Goal: Information Seeking & Learning: Learn about a topic

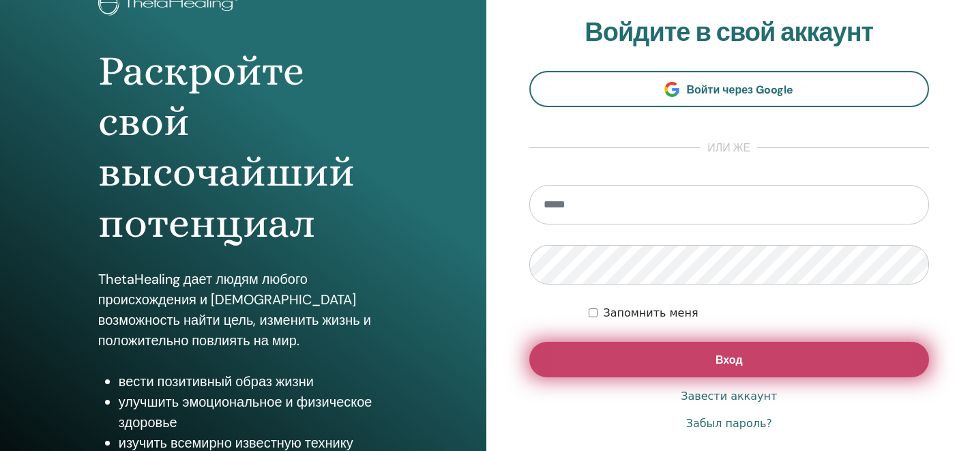
scroll to position [104, 0]
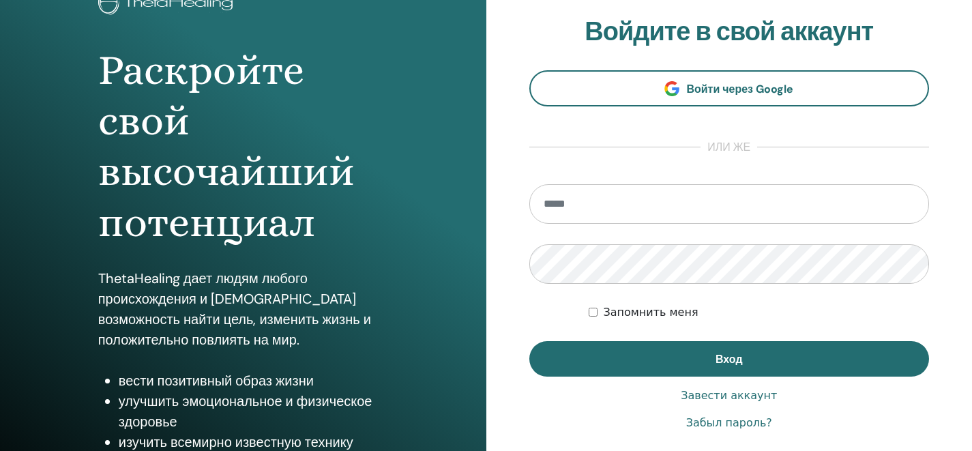
type input "**********"
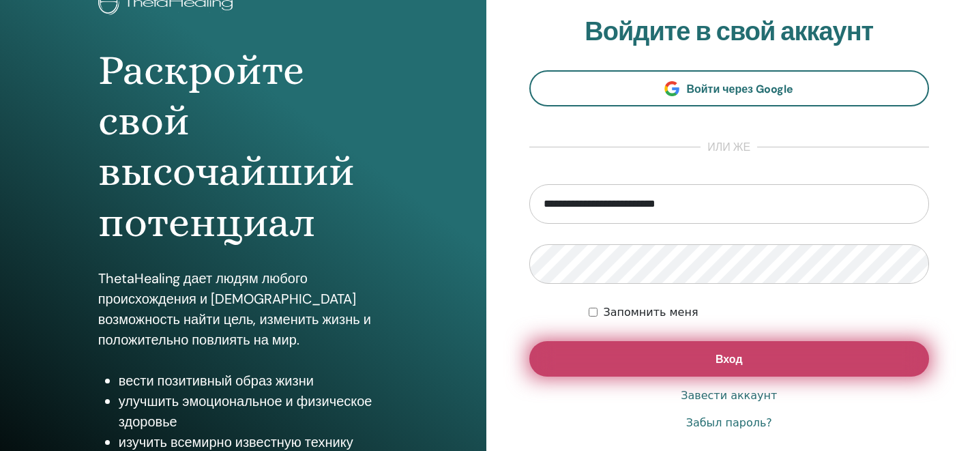
click at [695, 351] on button "Вход" at bounding box center [729, 358] width 400 height 35
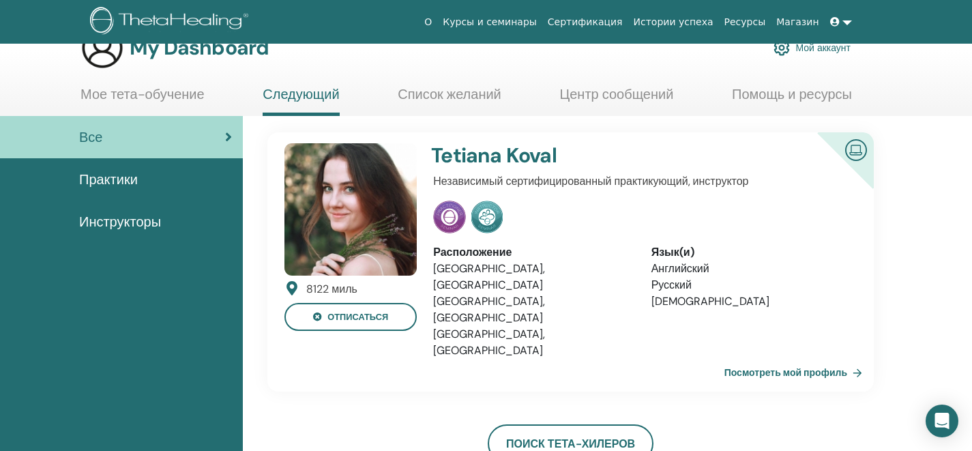
scroll to position [31, 0]
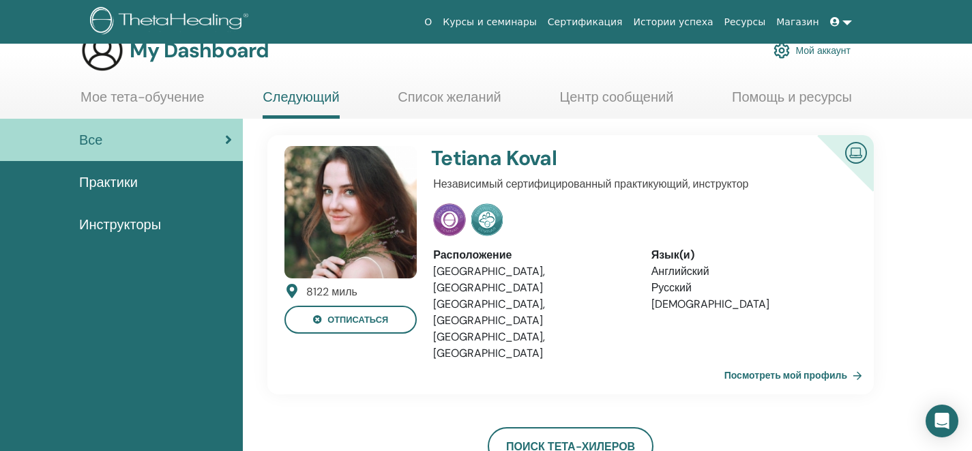
click at [123, 187] on span "Практики" at bounding box center [108, 182] width 59 height 20
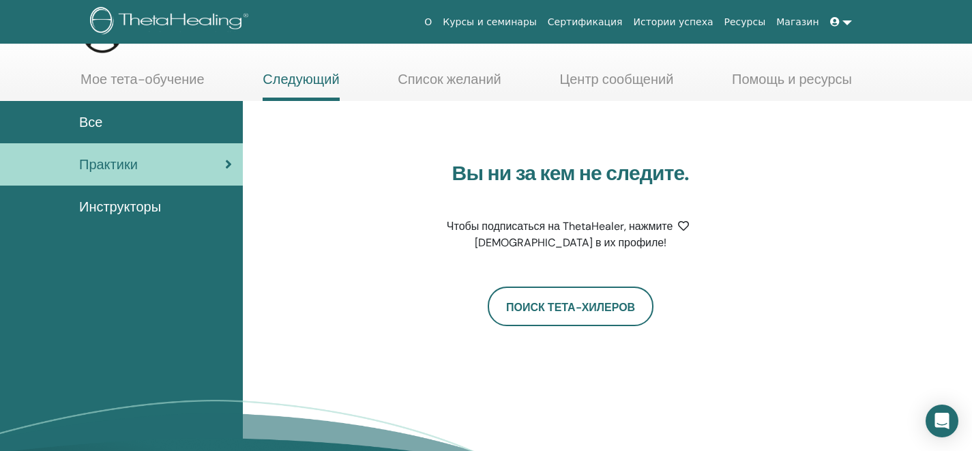
scroll to position [66, 0]
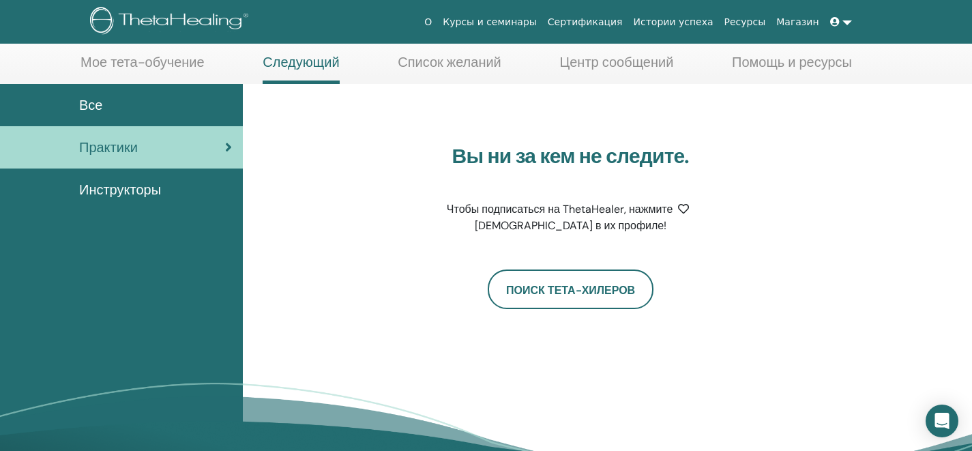
click at [128, 194] on font "Инструкторы" at bounding box center [120, 190] width 82 height 18
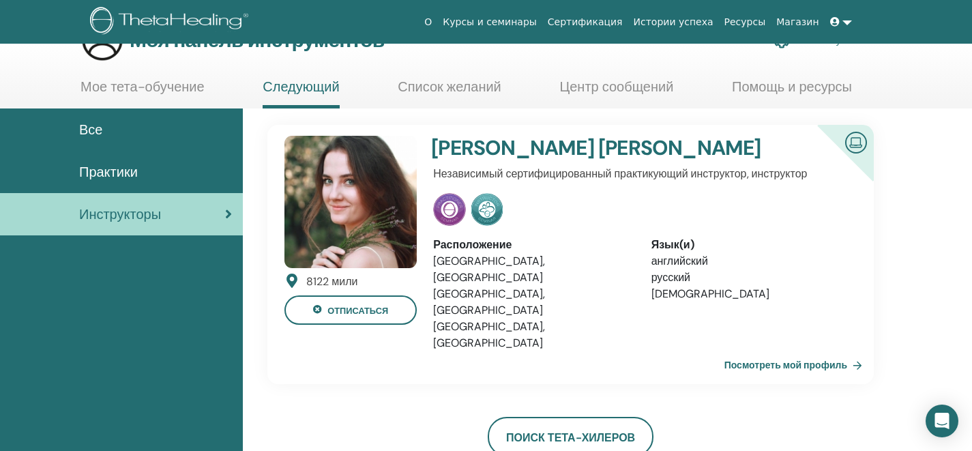
scroll to position [27, 0]
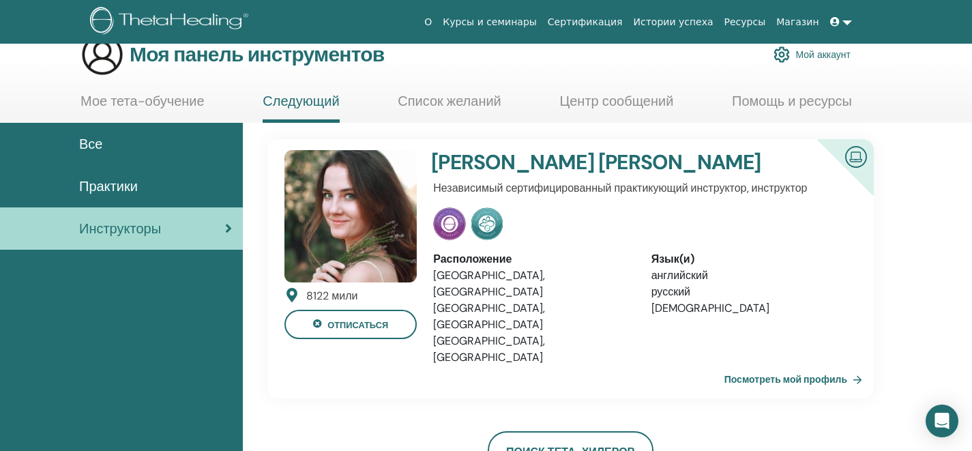
click at [92, 138] on font "Все" at bounding box center [90, 144] width 23 height 18
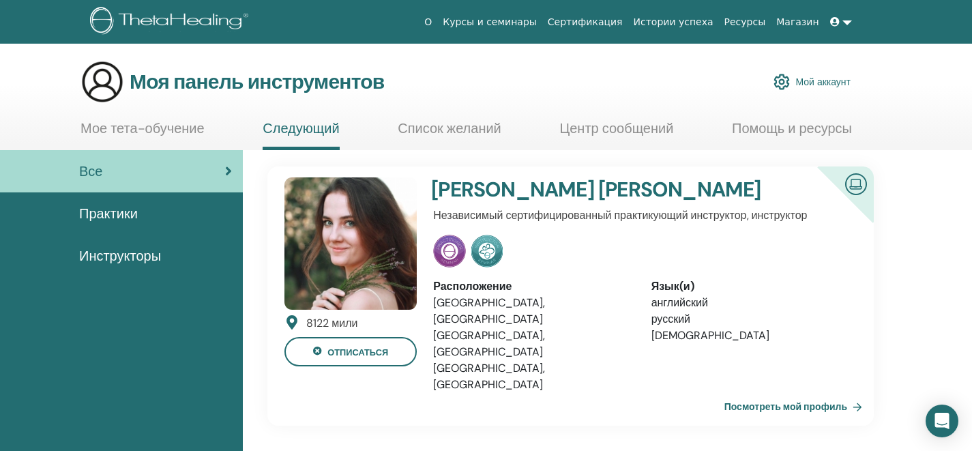
click at [136, 128] on font "Мое тета-обучение" at bounding box center [142, 128] width 124 height 18
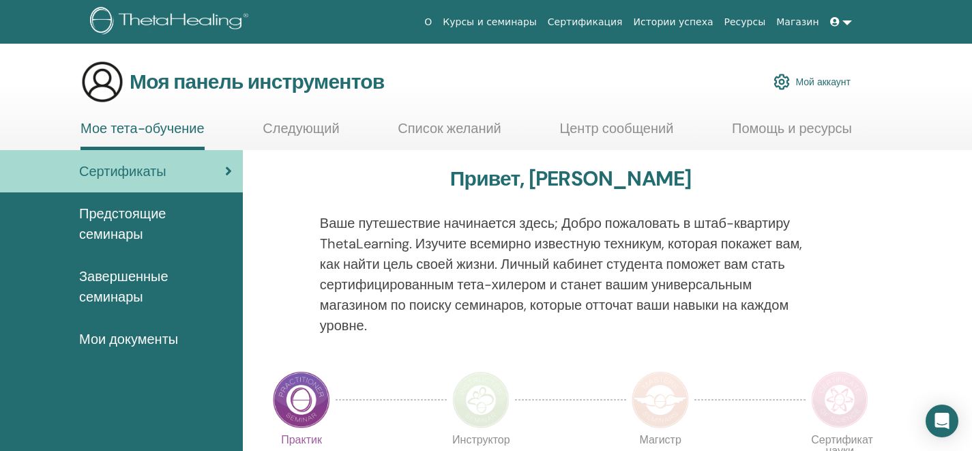
click at [308, 135] on font "Следующий" at bounding box center [301, 128] width 76 height 18
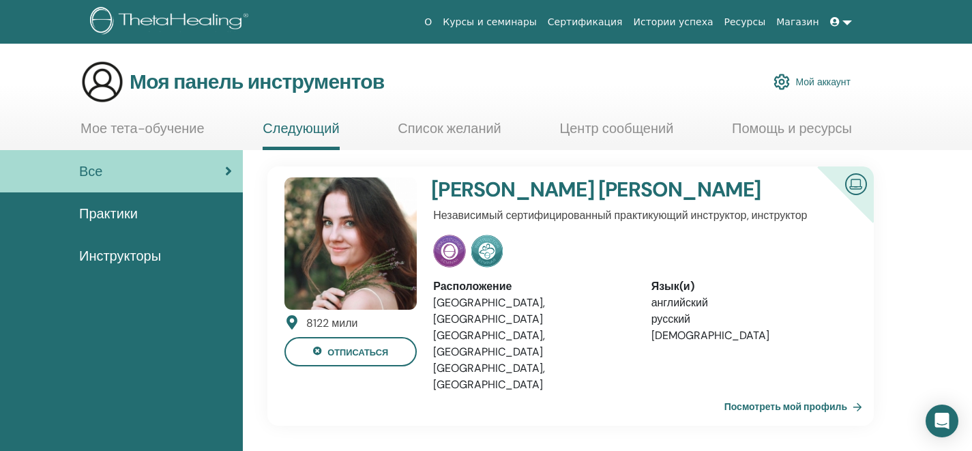
click at [134, 203] on span "Практики" at bounding box center [108, 213] width 59 height 20
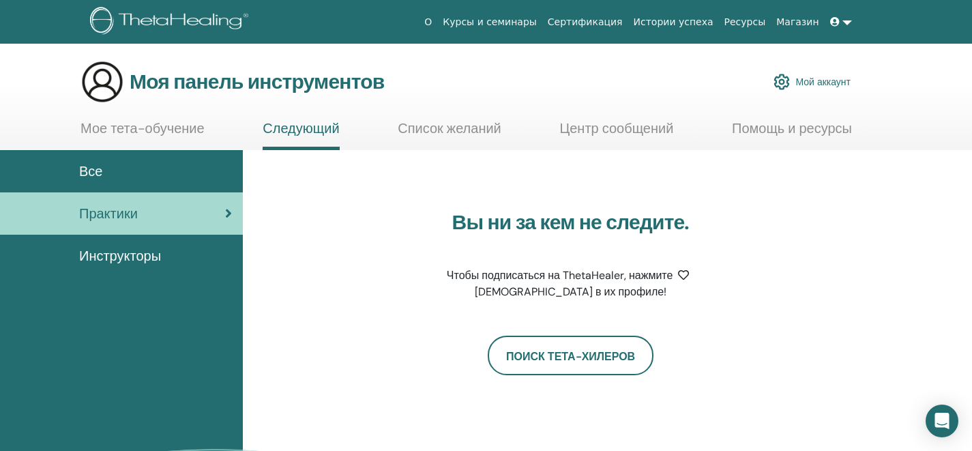
click at [121, 134] on font "Мое тета-обучение" at bounding box center [142, 128] width 124 height 18
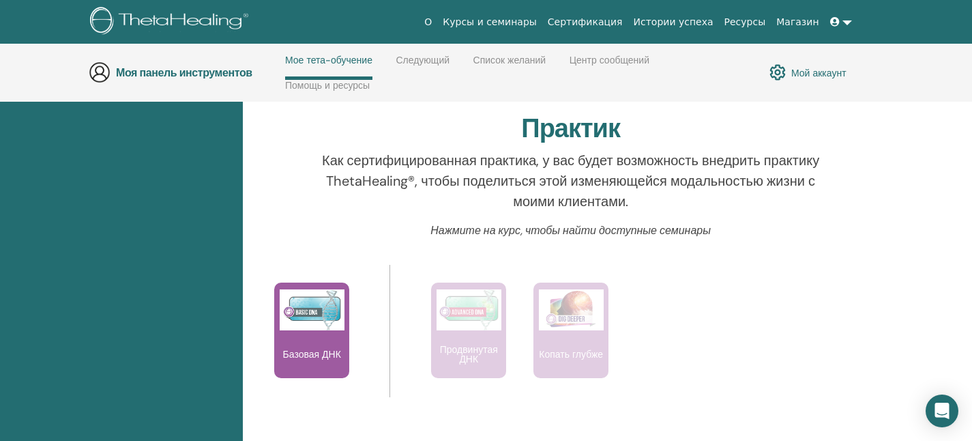
scroll to position [462, 0]
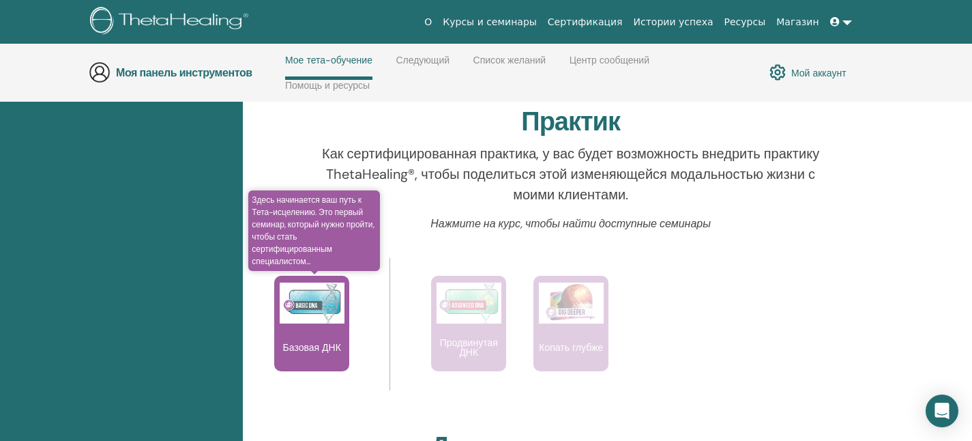
click at [325, 299] on img at bounding box center [312, 302] width 65 height 41
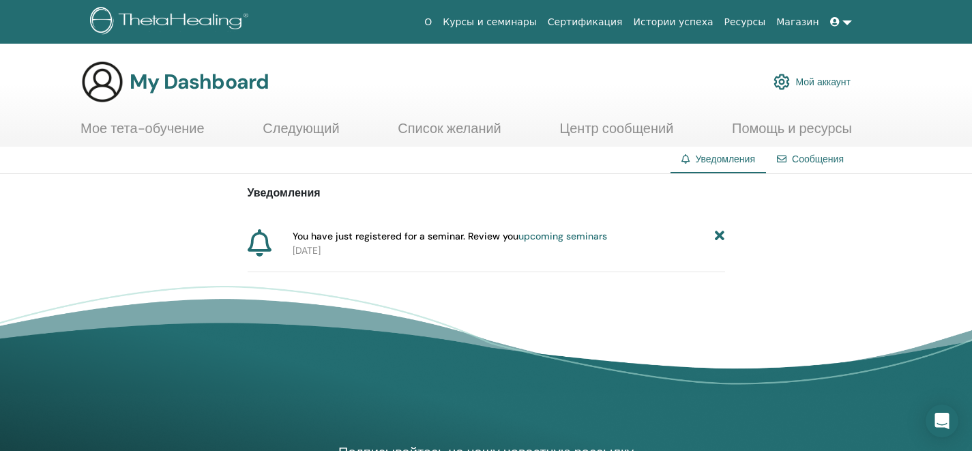
click at [539, 237] on link "upcoming seminars" at bounding box center [562, 236] width 89 height 12
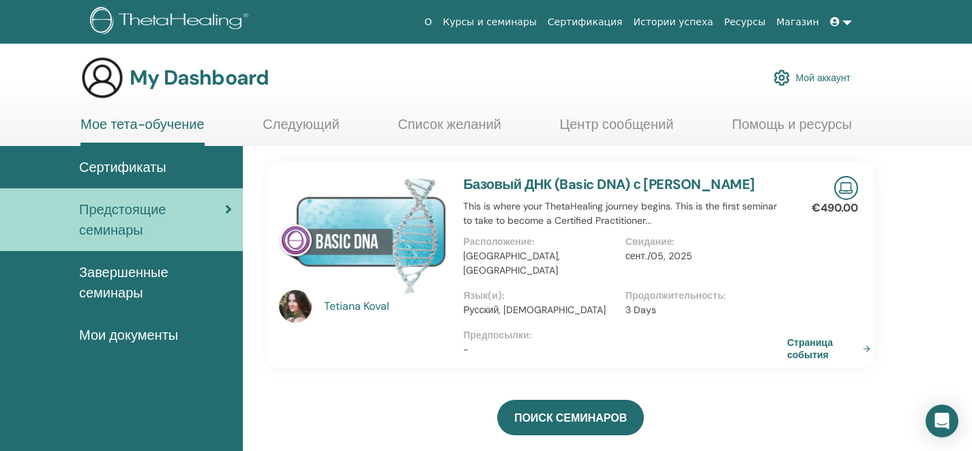
scroll to position [9, 0]
